Goal: Task Accomplishment & Management: Manage account settings

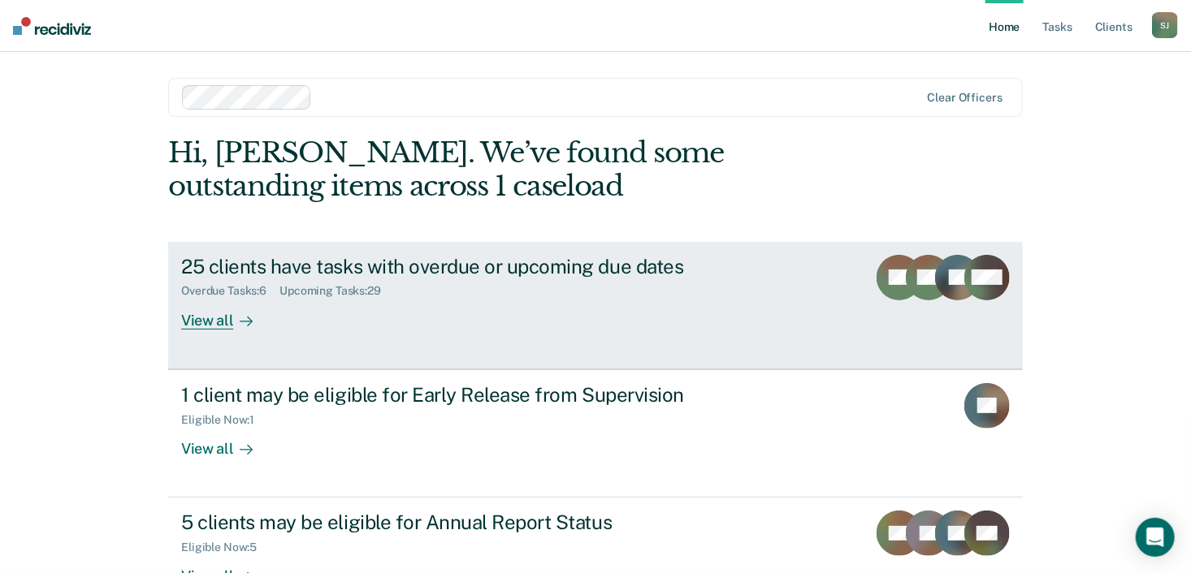
click at [417, 268] on div "25 clients have tasks with overdue or upcoming due dates" at bounding box center [466, 267] width 570 height 24
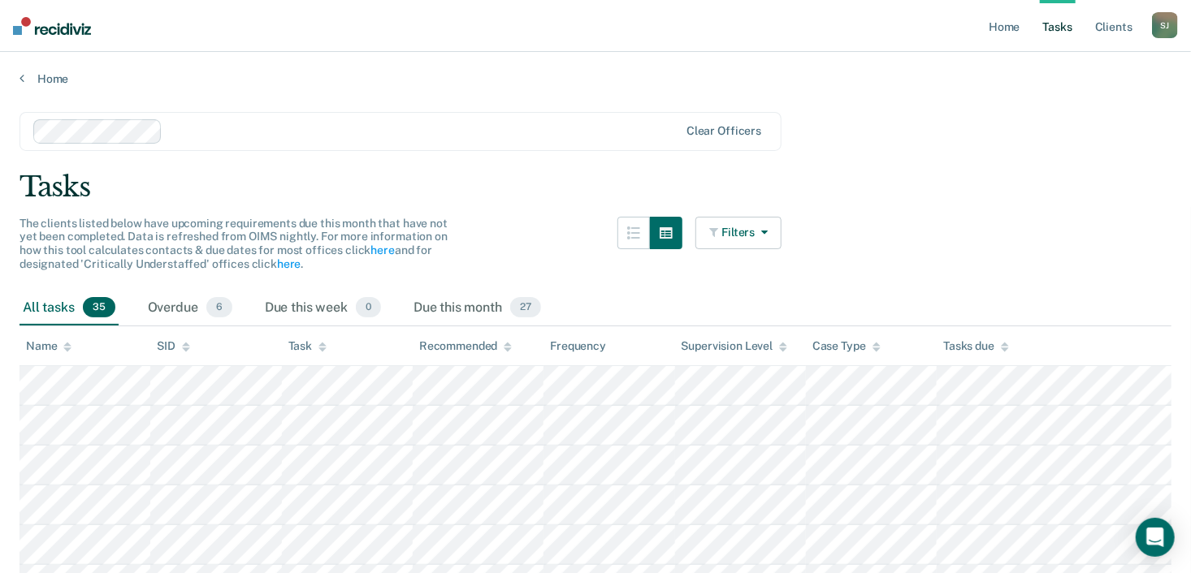
click at [755, 233] on button "Filters" at bounding box center [738, 233] width 86 height 32
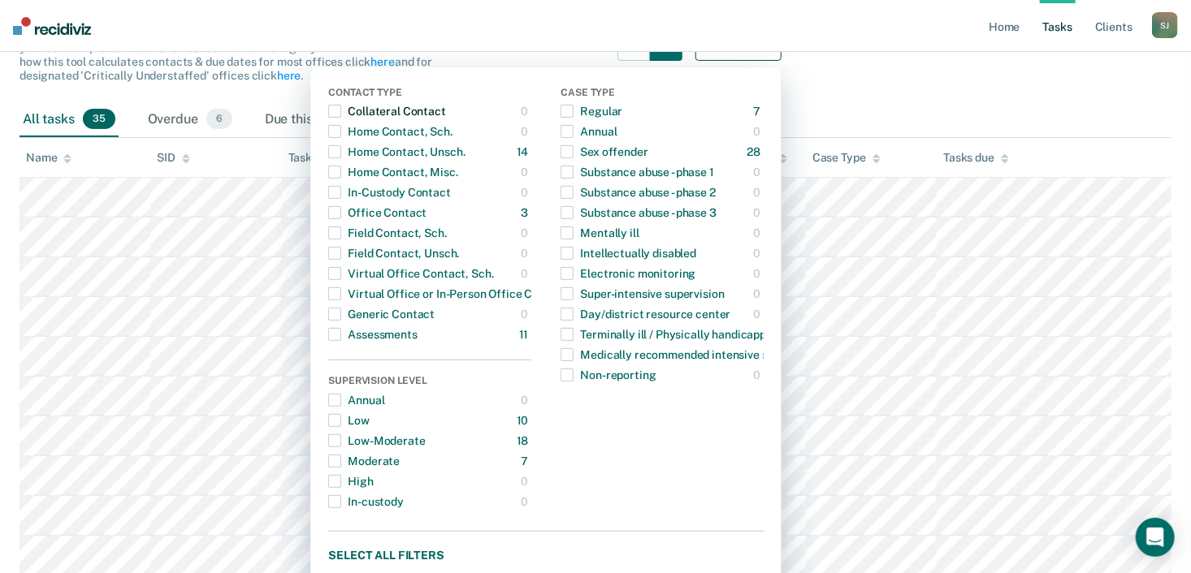
scroll to position [192, 0]
